Goal: Task Accomplishment & Management: Use online tool/utility

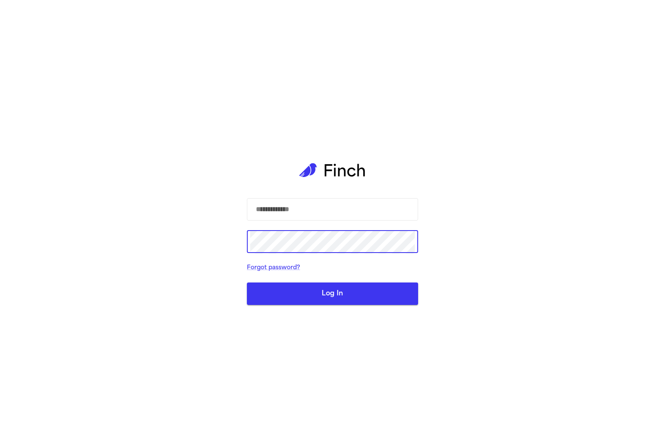
type input "**********"
click at [313, 291] on button "Log In" at bounding box center [332, 293] width 171 height 22
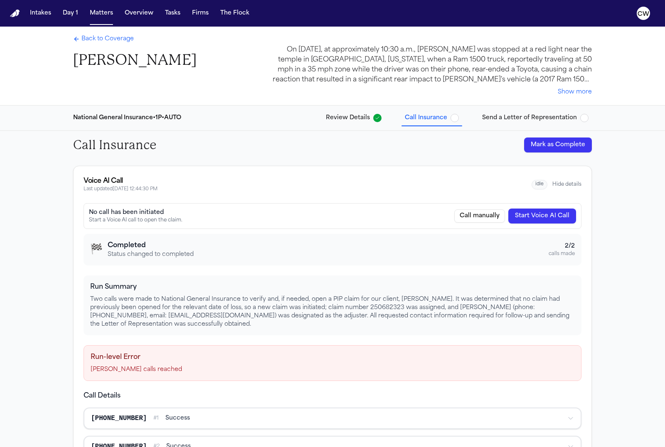
click at [503, 121] on span "Send a Letter of Representation" at bounding box center [529, 118] width 95 height 8
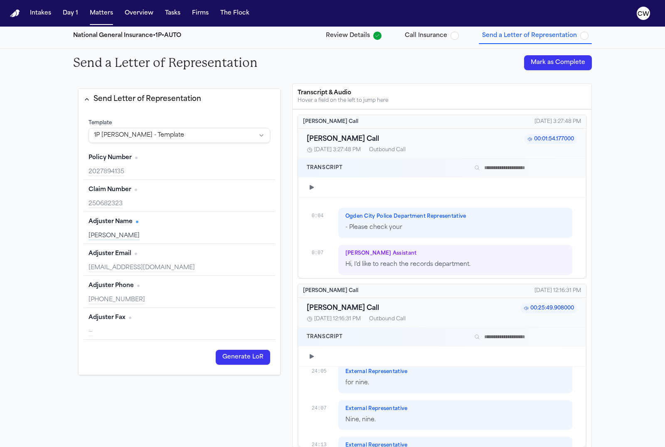
click at [154, 178] on div "Policy Number Edit 2027894135" at bounding box center [178, 164] width 191 height 32
click at [159, 292] on div "Adjuster Phone Edit" at bounding box center [179, 285] width 182 height 13
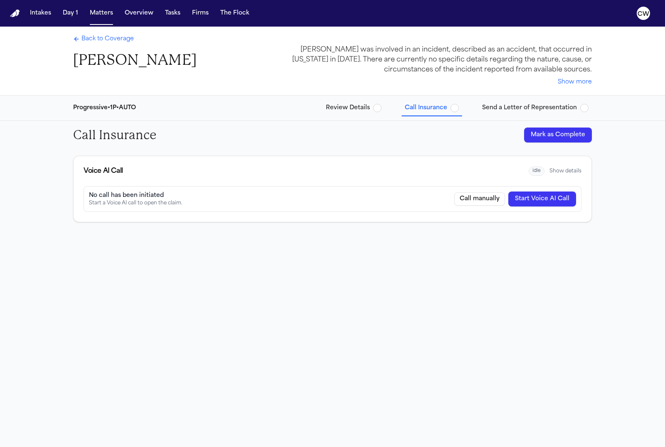
click at [110, 37] on span "Back to Coverage" at bounding box center [107, 39] width 52 height 8
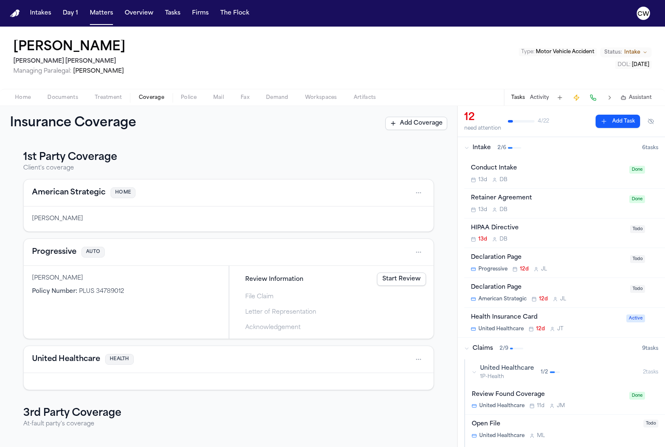
click at [240, 95] on span "Fax" at bounding box center [244, 97] width 9 height 7
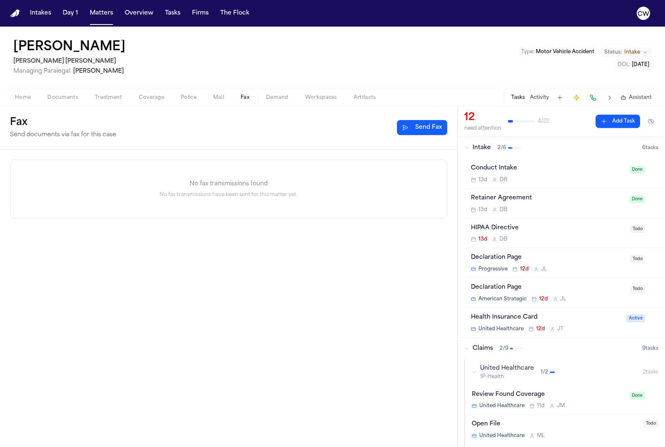
click at [428, 129] on button "Send Fax" at bounding box center [422, 127] width 50 height 15
